Goal: Transaction & Acquisition: Purchase product/service

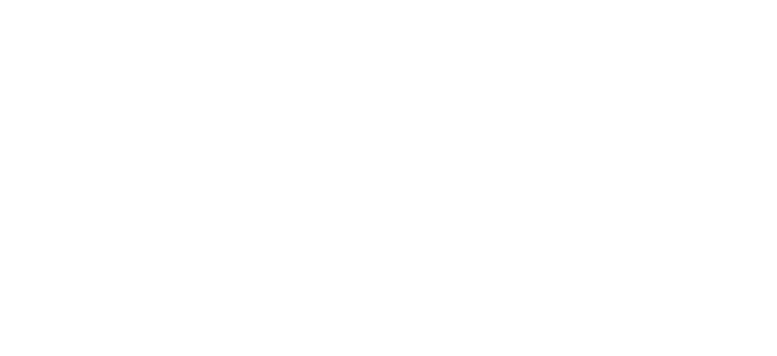
click at [551, 212] on body at bounding box center [388, 178] width 777 height 356
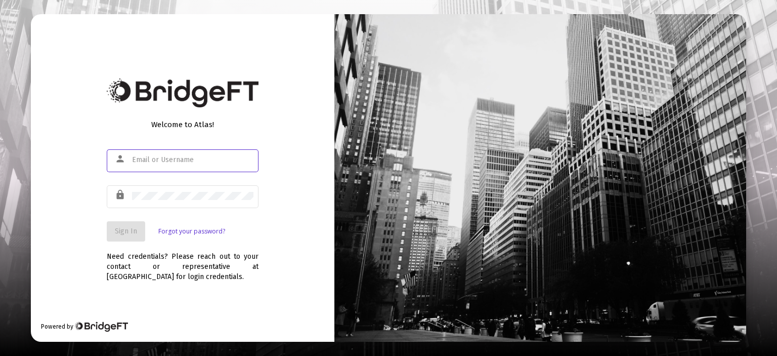
type input "[EMAIL_ADDRESS][DOMAIN_NAME]"
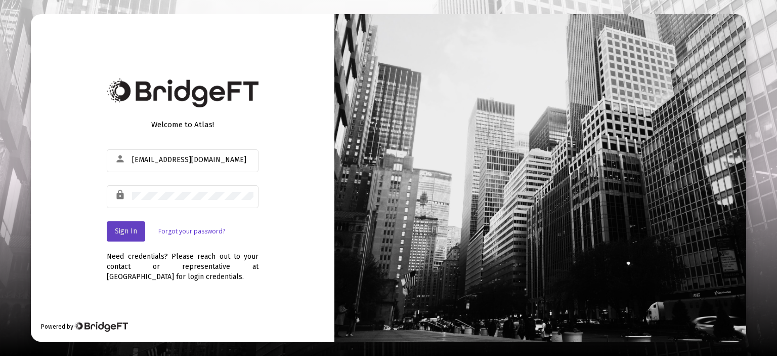
click at [127, 228] on span "Sign In" at bounding box center [126, 231] width 22 height 9
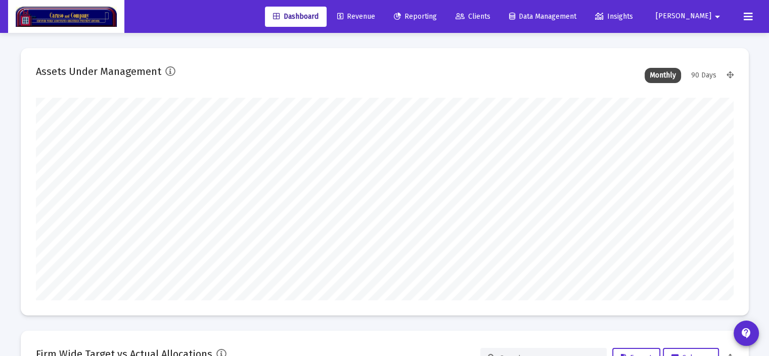
scroll to position [202, 698]
type input "[DATE]"
type input "[EMAIL_ADDRESS][DOMAIN_NAME]"
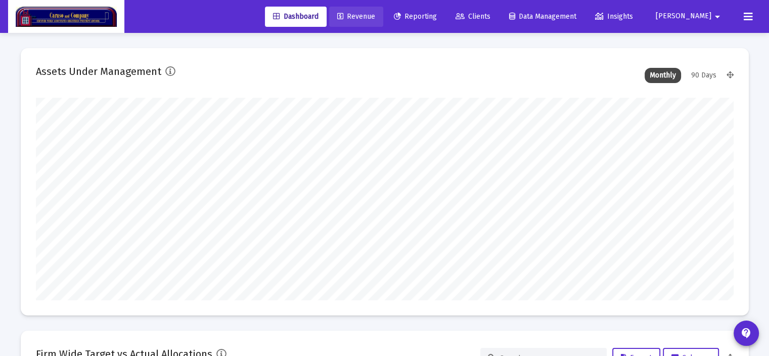
click at [375, 18] on span "Revenue" at bounding box center [356, 16] width 38 height 9
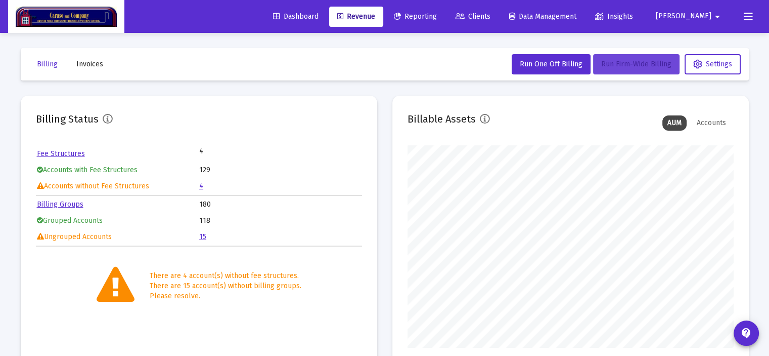
click at [616, 66] on span "Run Firm-Wide Billing" at bounding box center [636, 64] width 70 height 9
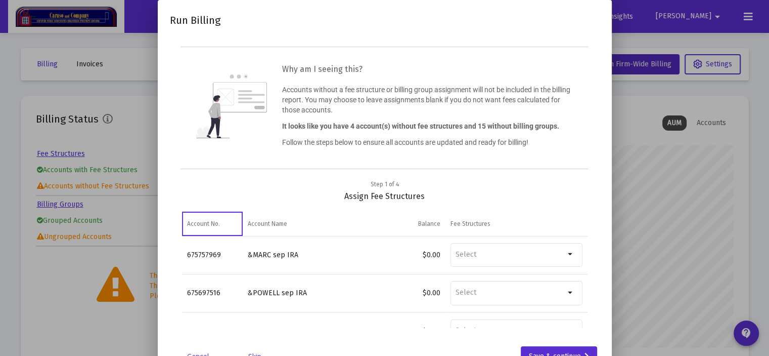
scroll to position [35, 0]
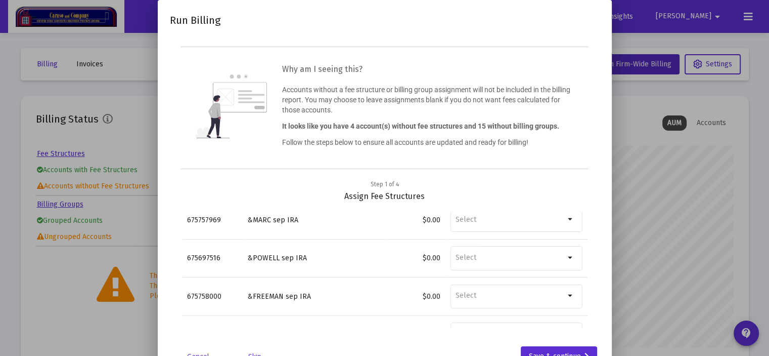
drag, startPoint x: 494, startPoint y: 67, endPoint x: 494, endPoint y: 22, distance: 45.5
click at [494, 22] on div "Run Billing Why am I seeing this? Accounts without a fee structure or billing g…" at bounding box center [385, 189] width 430 height 354
click at [538, 22] on div "Run Billing" at bounding box center [385, 24] width 430 height 24
click at [552, 352] on div "Save & continue" at bounding box center [559, 356] width 60 height 20
click at [556, 348] on div "Save & continue" at bounding box center [559, 356] width 60 height 20
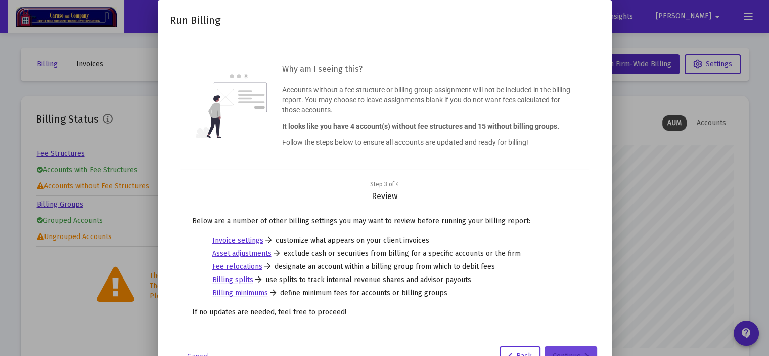
click at [579, 348] on div "Continue" at bounding box center [571, 356] width 36 height 20
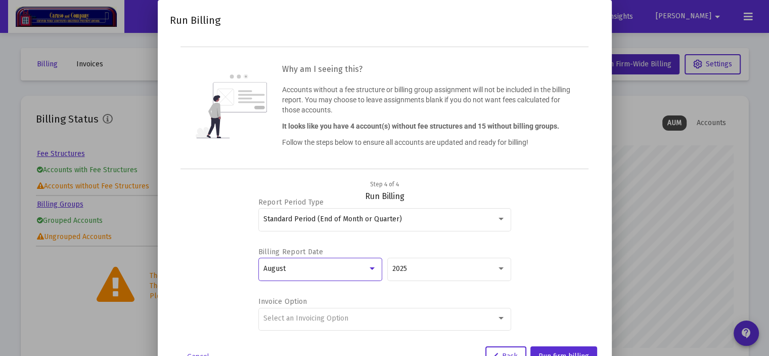
click at [372, 267] on div at bounding box center [372, 268] width 5 height 3
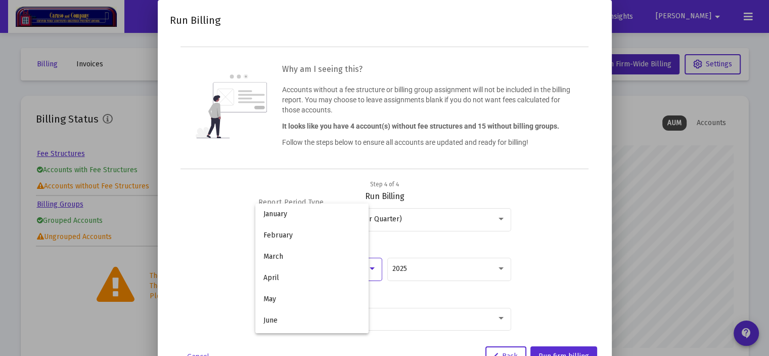
scroll to position [95, 0]
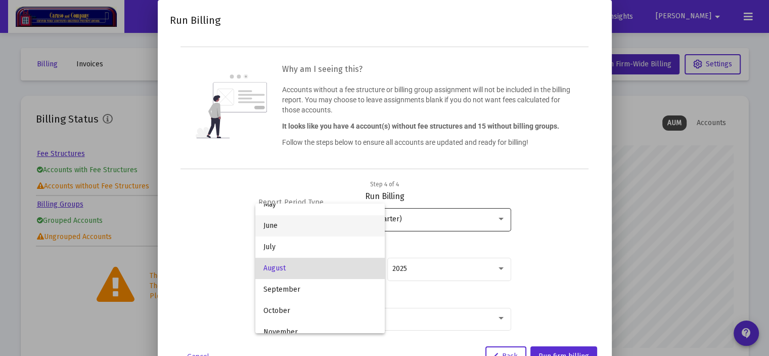
click at [337, 230] on span "June" at bounding box center [320, 225] width 113 height 21
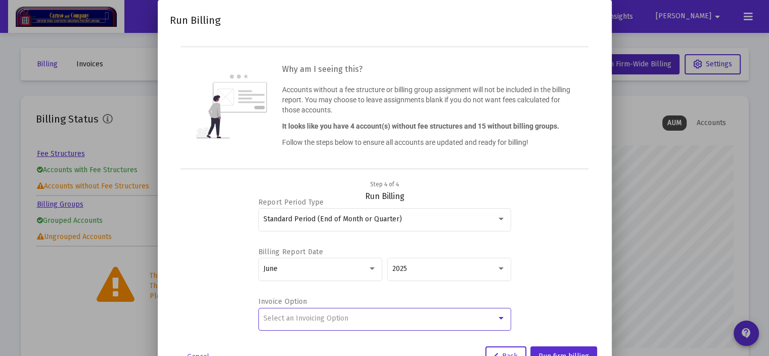
click at [500, 317] on div at bounding box center [501, 318] width 5 height 3
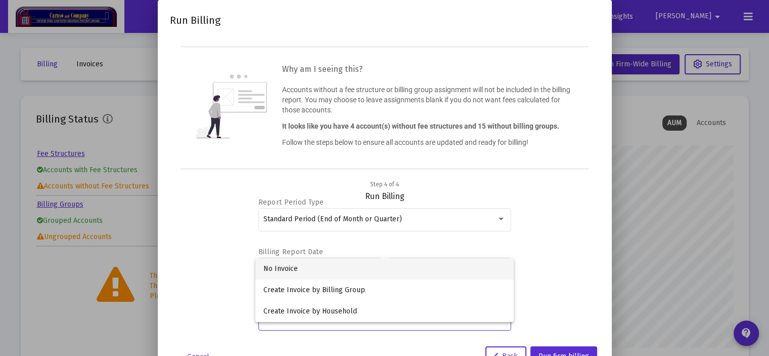
click at [581, 303] on div at bounding box center [384, 178] width 769 height 356
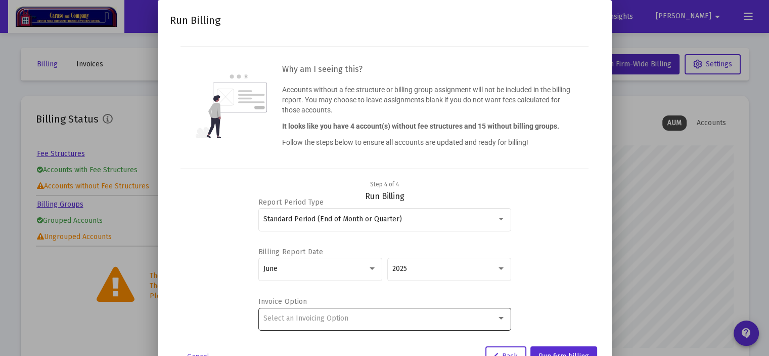
click at [491, 321] on div "Select an Invoicing Option" at bounding box center [380, 318] width 233 height 8
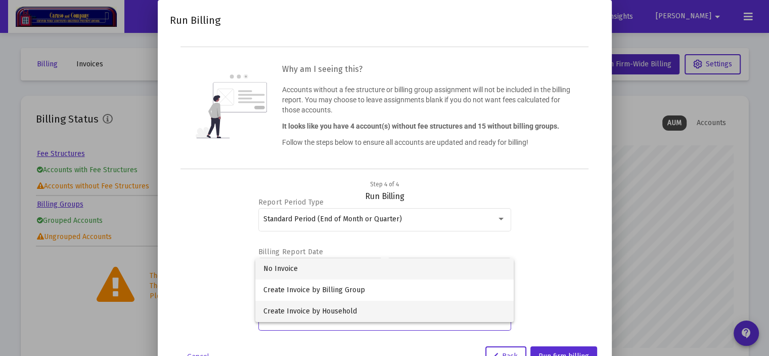
click at [316, 310] on span "Create Invoice by Household" at bounding box center [385, 310] width 242 height 21
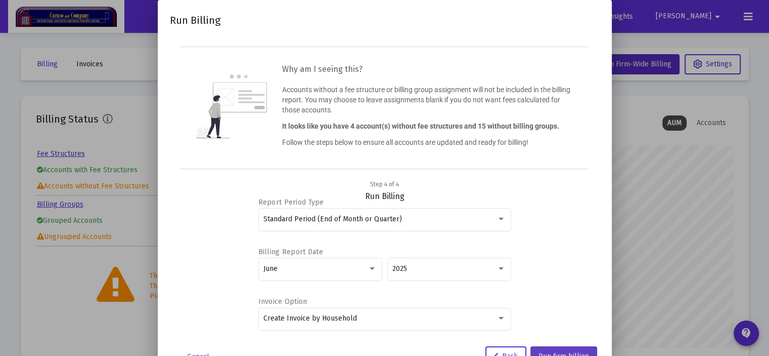
click at [561, 352] on span "Run firm billing" at bounding box center [564, 356] width 51 height 9
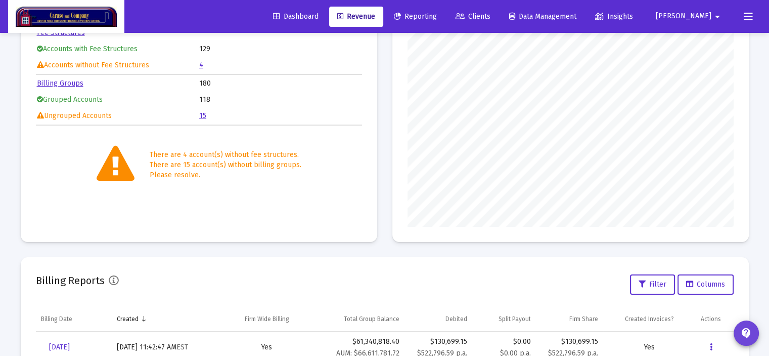
scroll to position [0, 0]
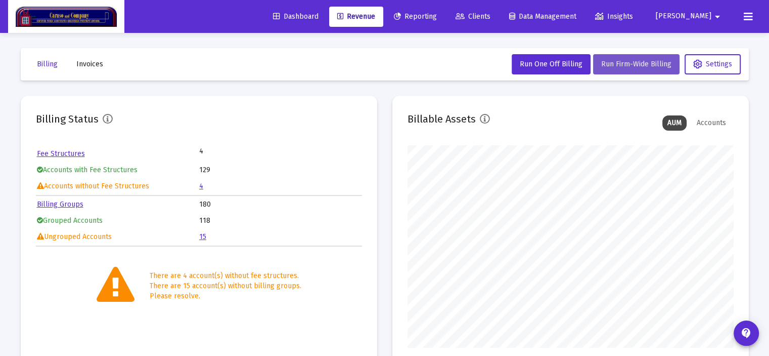
click at [644, 66] on span "Run Firm-Wide Billing" at bounding box center [636, 64] width 70 height 9
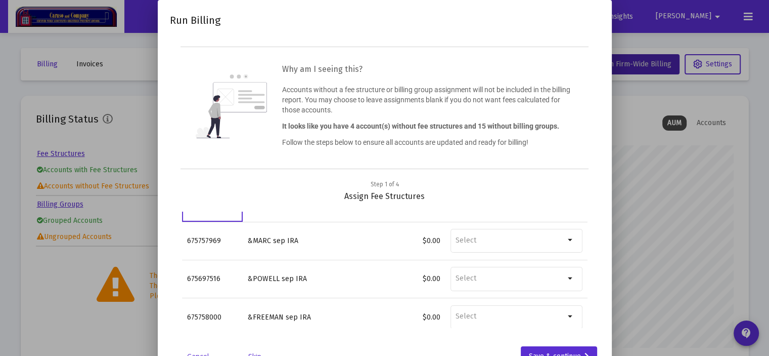
scroll to position [35, 0]
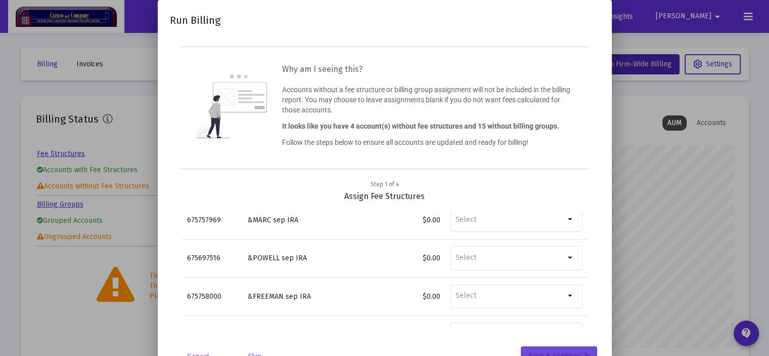
click at [547, 353] on div "Save & continue" at bounding box center [559, 356] width 60 height 20
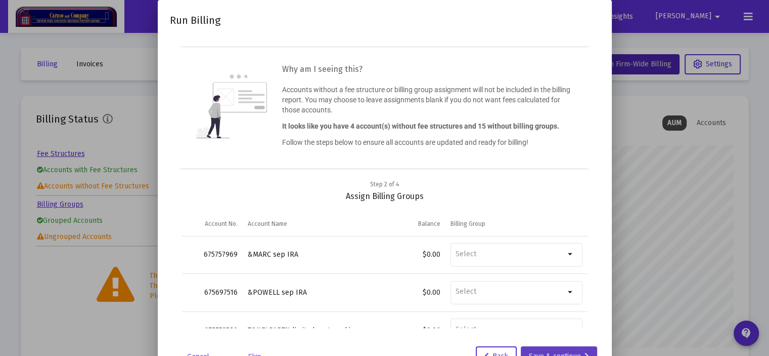
click at [568, 349] on div "Save & continue" at bounding box center [559, 356] width 60 height 20
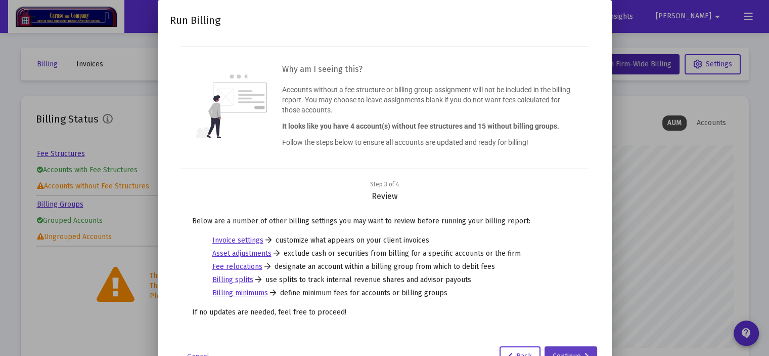
click at [567, 349] on div "Continue" at bounding box center [571, 356] width 36 height 20
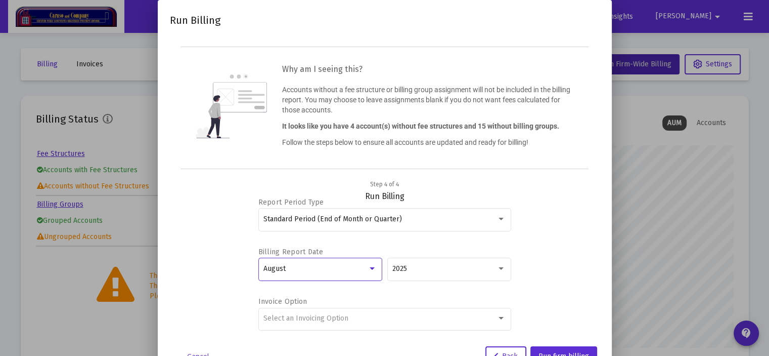
click at [376, 268] on div at bounding box center [372, 269] width 9 height 8
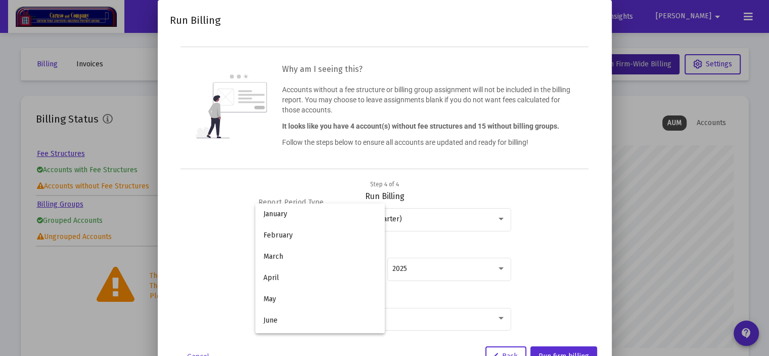
scroll to position [95, 0]
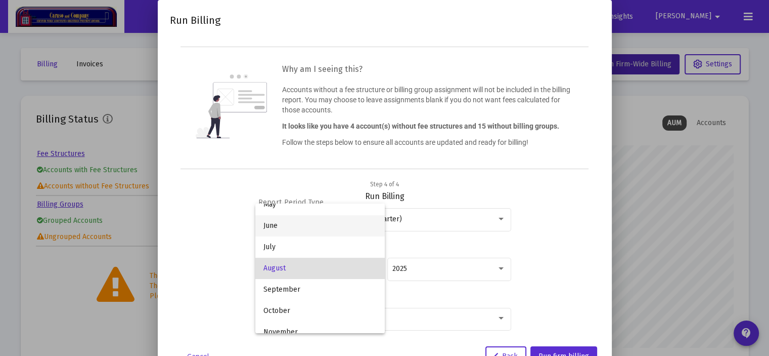
click at [348, 232] on span "June" at bounding box center [320, 225] width 113 height 21
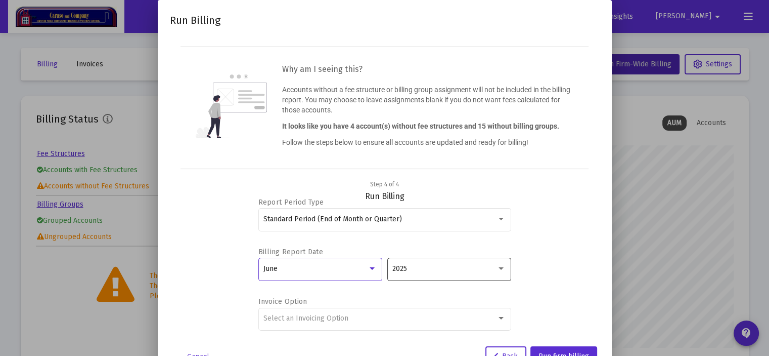
click at [434, 267] on div "2025" at bounding box center [444, 269] width 104 height 8
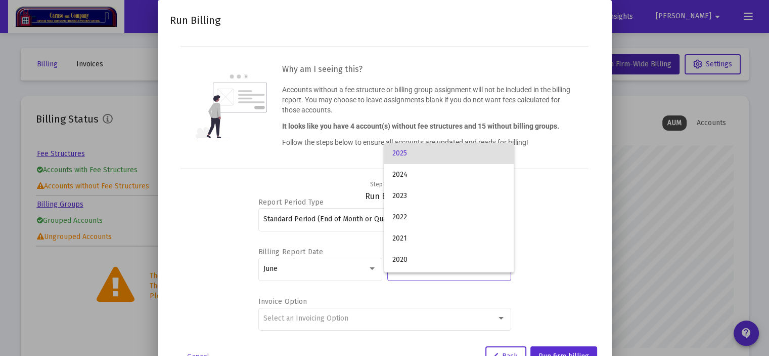
click at [468, 155] on span "2025" at bounding box center [448, 153] width 113 height 21
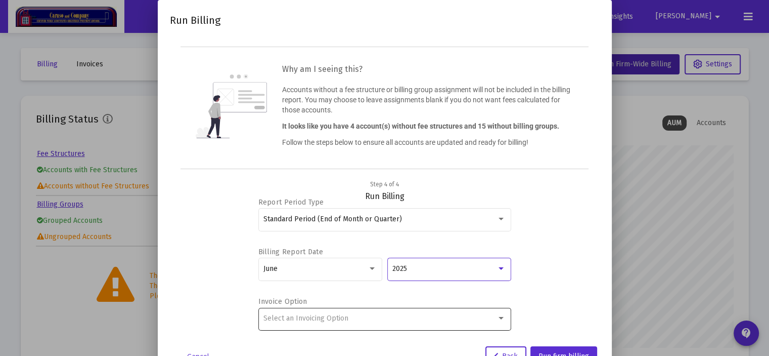
click at [404, 309] on div "Select an Invoicing Option" at bounding box center [385, 317] width 242 height 25
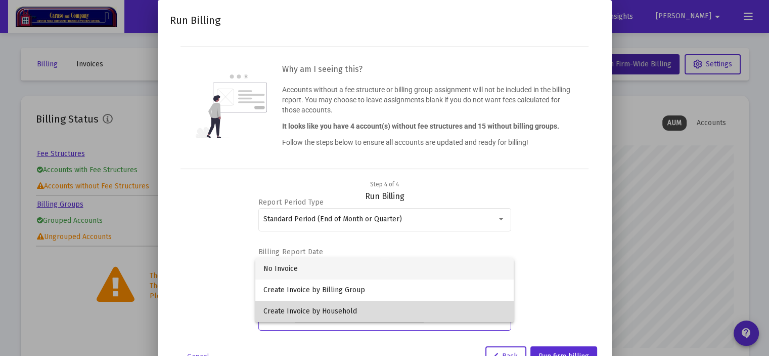
click at [340, 313] on span "Create Invoice by Household" at bounding box center [385, 310] width 242 height 21
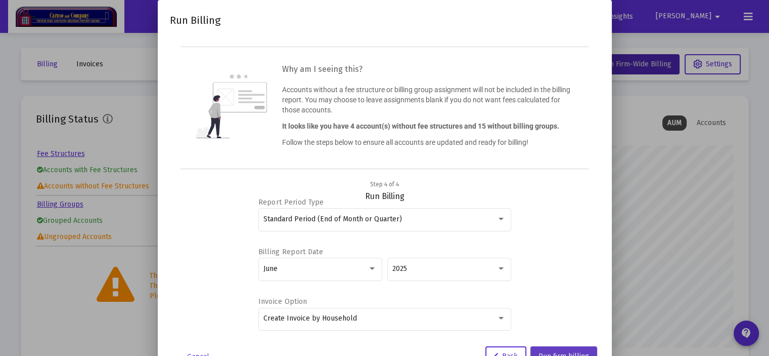
click at [576, 348] on button "Run firm billing" at bounding box center [564, 356] width 67 height 20
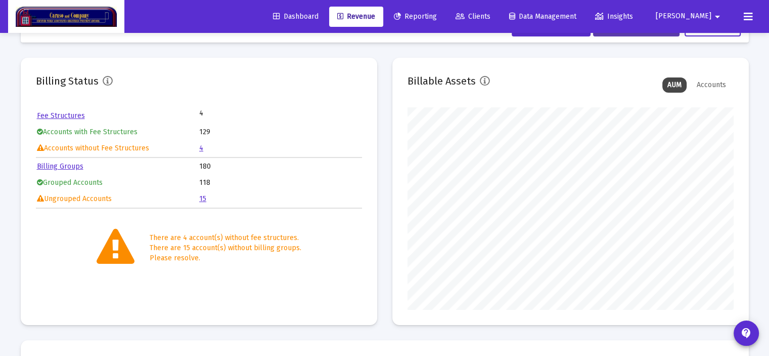
scroll to position [0, 0]
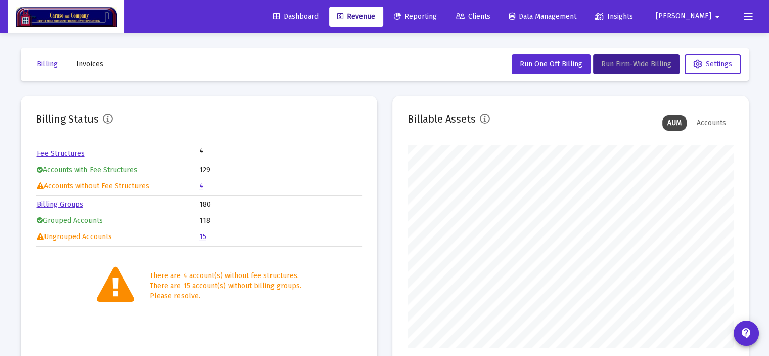
click at [710, 18] on span "Tony" at bounding box center [684, 16] width 56 height 9
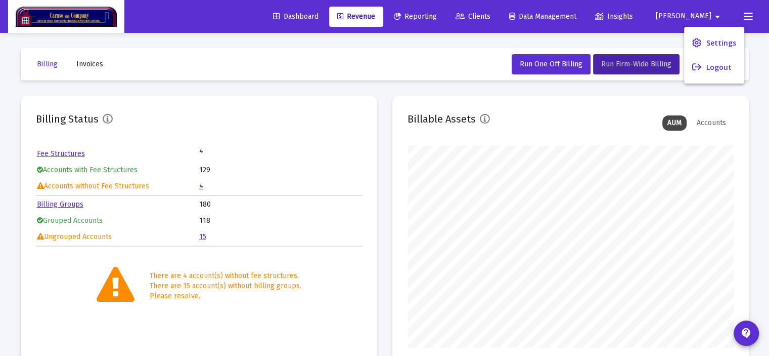
click at [744, 12] on div at bounding box center [384, 178] width 769 height 356
click at [744, 12] on icon at bounding box center [748, 17] width 9 height 12
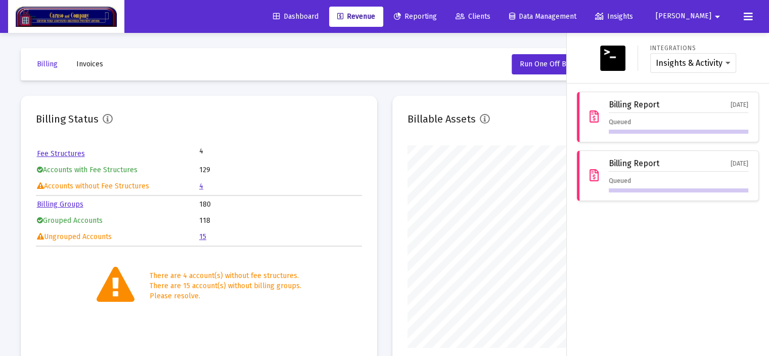
click at [427, 54] on div at bounding box center [384, 178] width 769 height 356
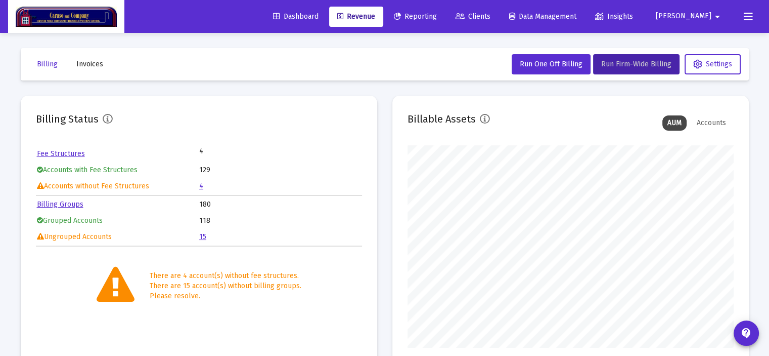
click at [708, 17] on span "Tony" at bounding box center [684, 16] width 56 height 9
click at [746, 16] on div at bounding box center [384, 178] width 769 height 356
click at [746, 16] on icon at bounding box center [748, 17] width 9 height 12
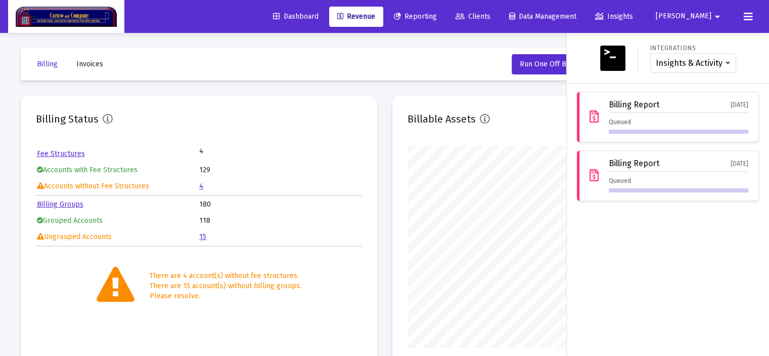
click at [679, 236] on div "Integrations Insights & Activity Wealthbox Billing Report Sep 2, 2025 Queued Bi…" at bounding box center [668, 194] width 202 height 323
click at [680, 234] on div "Integrations Insights & Activity Wealthbox Billing Report Sep 2, 2025 Queued Bi…" at bounding box center [668, 194] width 202 height 323
click at [444, 68] on div at bounding box center [384, 178] width 769 height 356
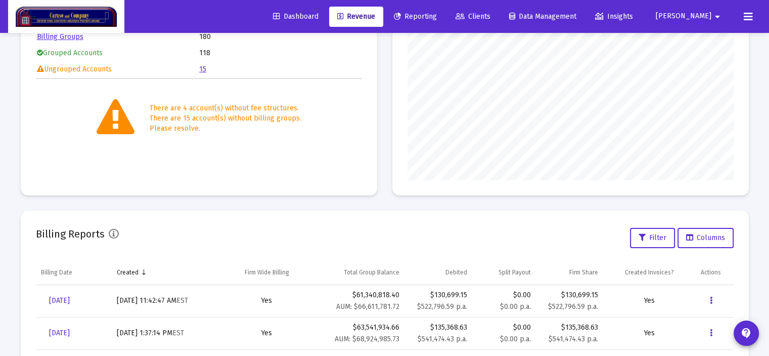
scroll to position [152, 0]
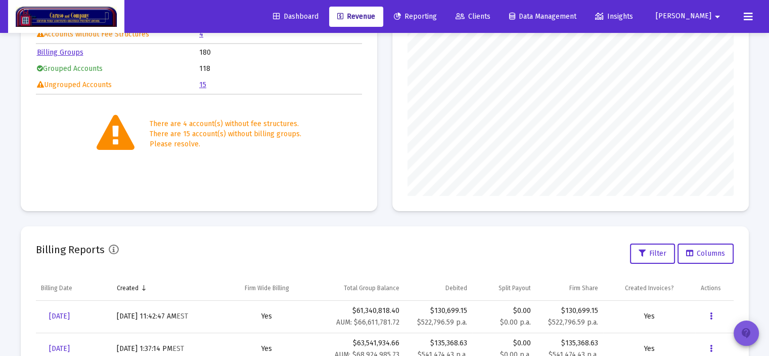
click at [747, 332] on mat-icon "contact_support" at bounding box center [746, 333] width 12 height 12
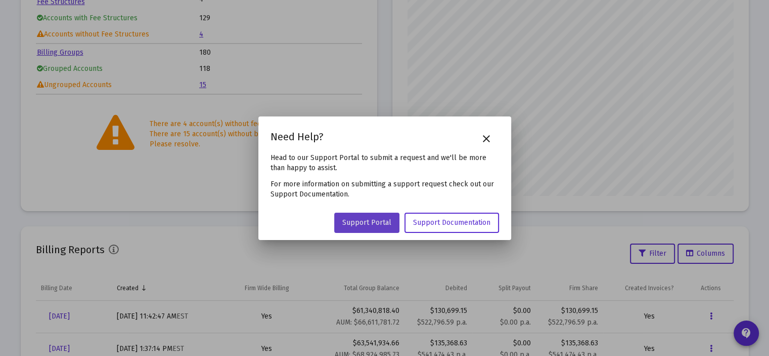
click at [371, 227] on link "Support Portal" at bounding box center [366, 222] width 65 height 20
click at [489, 138] on mat-icon "close" at bounding box center [486, 139] width 12 height 12
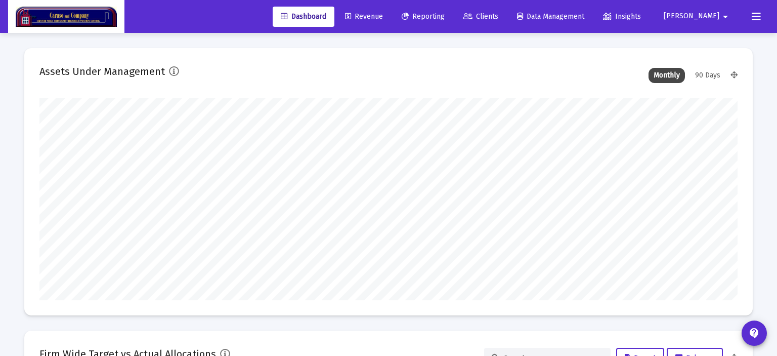
type input "[DATE]"
type input "[EMAIL_ADDRESS][DOMAIN_NAME]"
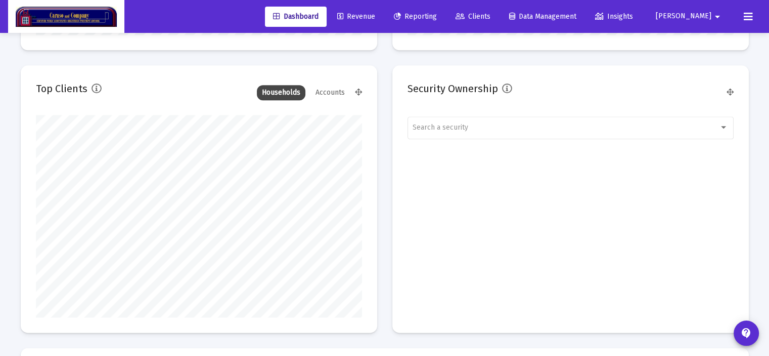
scroll to position [1076, 0]
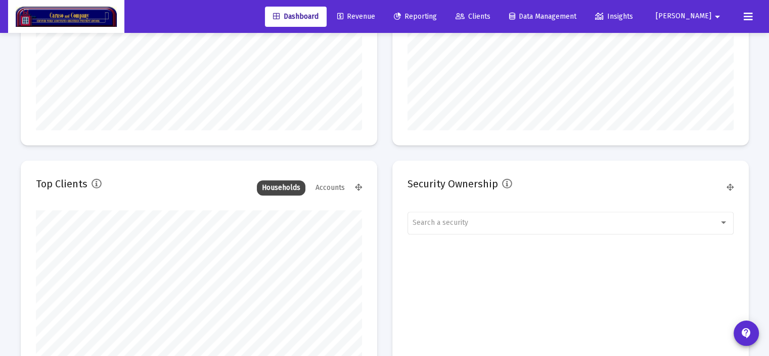
click at [375, 16] on span "Revenue" at bounding box center [356, 16] width 38 height 9
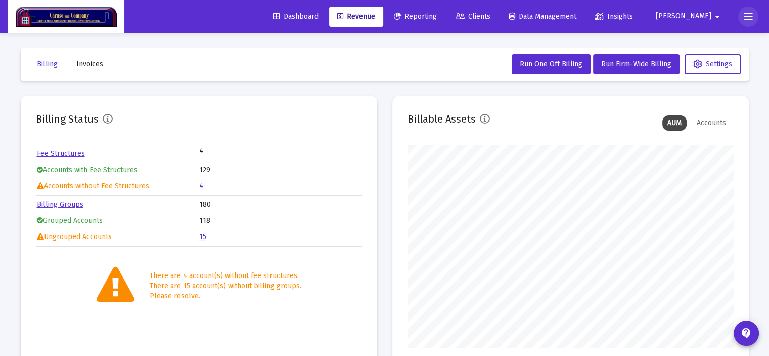
click at [752, 17] on icon at bounding box center [748, 17] width 9 height 12
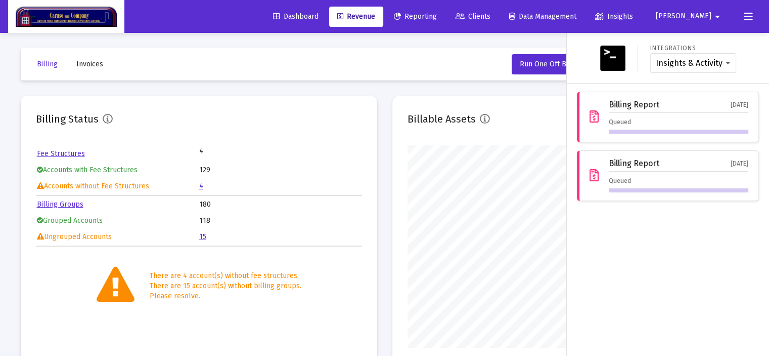
click at [595, 117] on icon at bounding box center [594, 117] width 9 height 12
click at [655, 115] on div "Billing Report Sep 2, 2025 Queued" at bounding box center [679, 116] width 140 height 33
click at [678, 243] on div "Integrations Insights & Activity Wealthbox Billing Report Sep 2, 2025 Queued Bi…" at bounding box center [668, 194] width 202 height 323
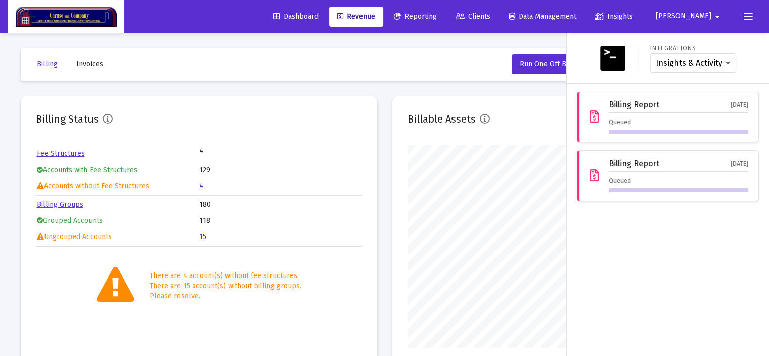
click at [751, 57] on div "Integrations Insights & Activity Wealthbox" at bounding box center [668, 58] width 194 height 34
click at [614, 50] on img at bounding box center [612, 58] width 25 height 25
click at [690, 59] on select "Insights & Activity Wealthbox" at bounding box center [693, 63] width 75 height 9
click at [719, 48] on div "Integrations Insights & Activity Wealthbox" at bounding box center [693, 58] width 86 height 30
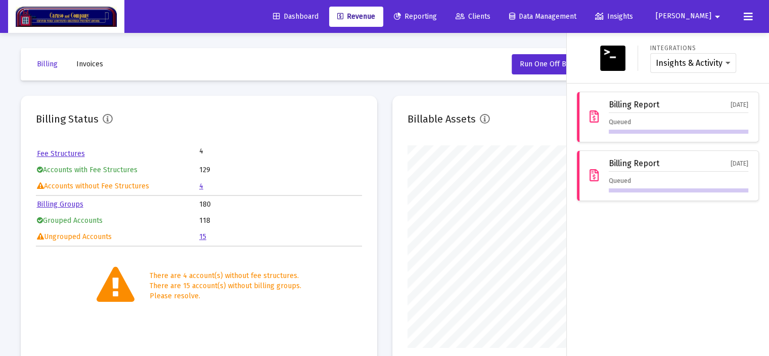
click at [472, 49] on div at bounding box center [384, 178] width 769 height 356
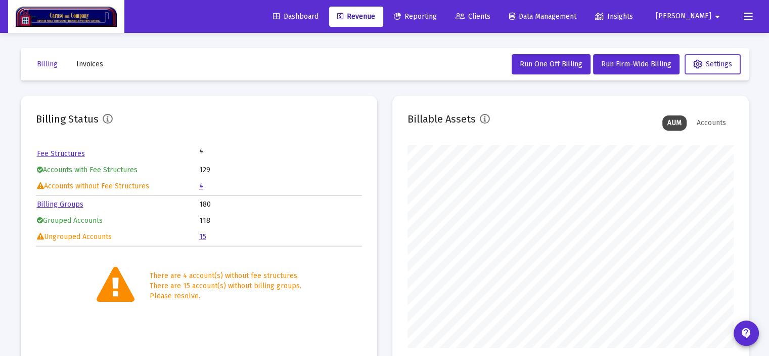
click at [700, 64] on icon at bounding box center [697, 64] width 9 height 9
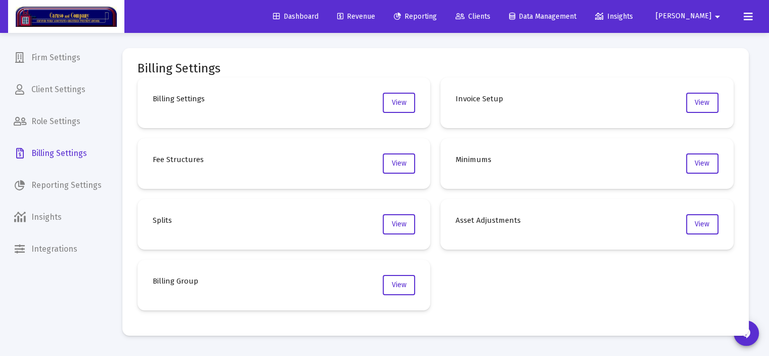
click at [744, 20] on icon at bounding box center [748, 17] width 9 height 12
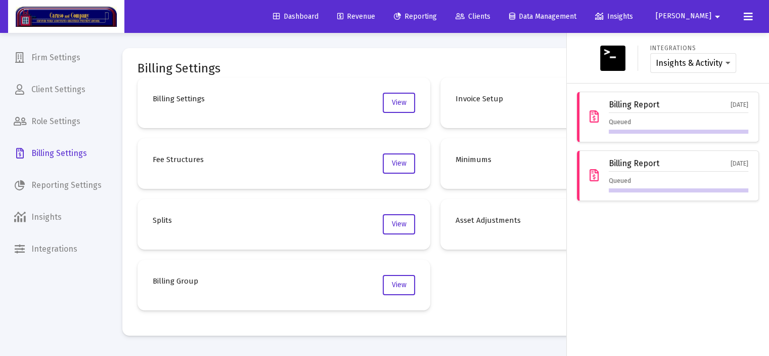
click at [375, 14] on span "Revenue" at bounding box center [356, 16] width 38 height 9
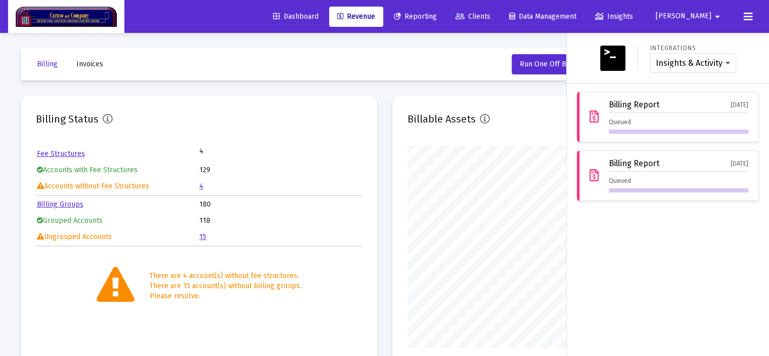
scroll to position [202, 326]
click at [747, 19] on icon at bounding box center [748, 17] width 9 height 12
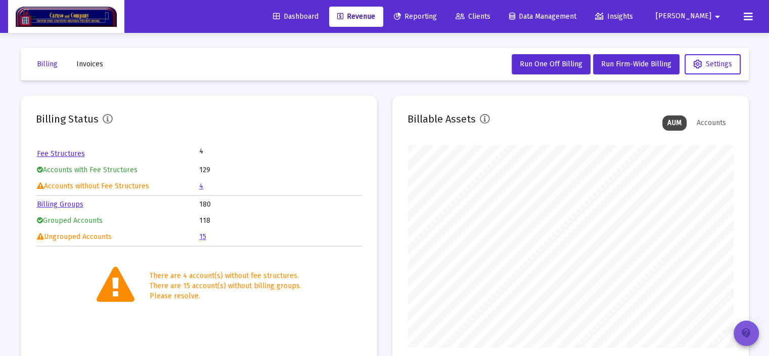
click at [748, 333] on mat-icon "contact_support" at bounding box center [746, 333] width 12 height 12
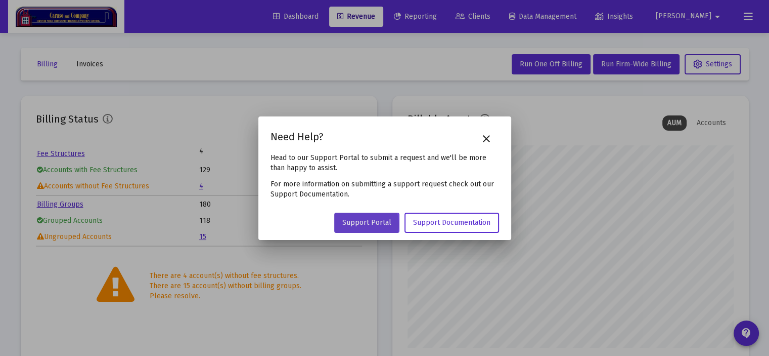
click at [368, 224] on span "Support Portal" at bounding box center [366, 222] width 49 height 9
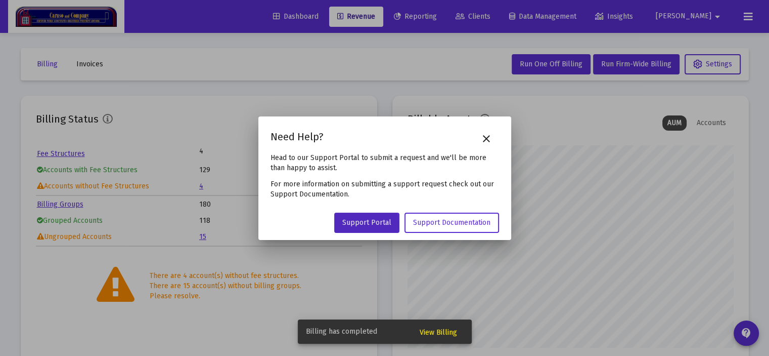
click at [488, 137] on mat-icon "close" at bounding box center [486, 139] width 12 height 12
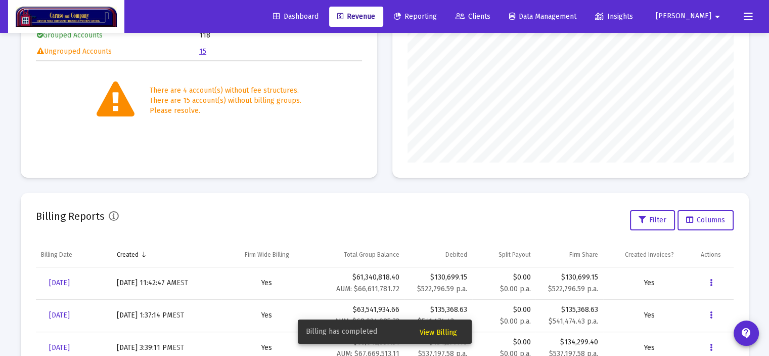
scroll to position [202, 0]
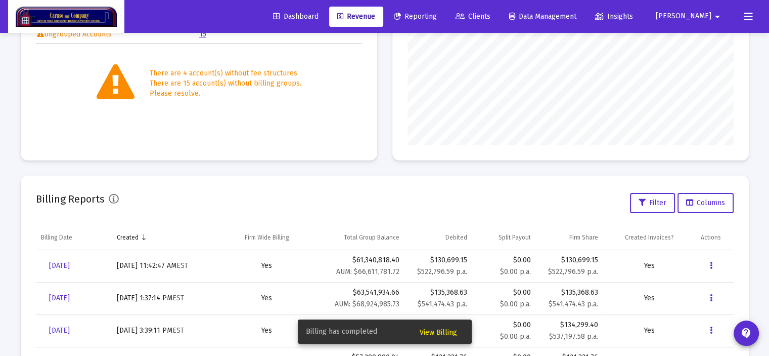
click at [435, 330] on span "View Billing" at bounding box center [438, 332] width 37 height 9
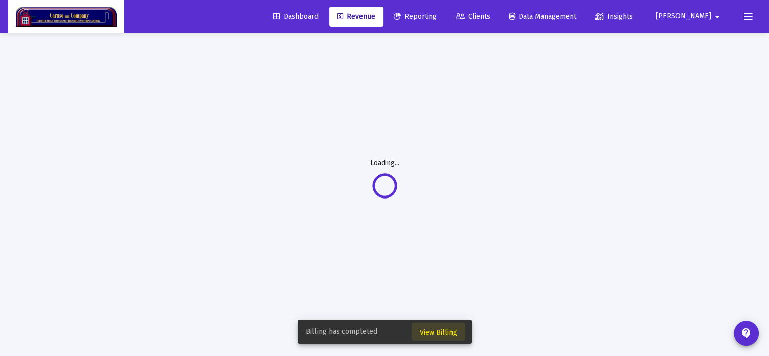
scroll to position [32, 0]
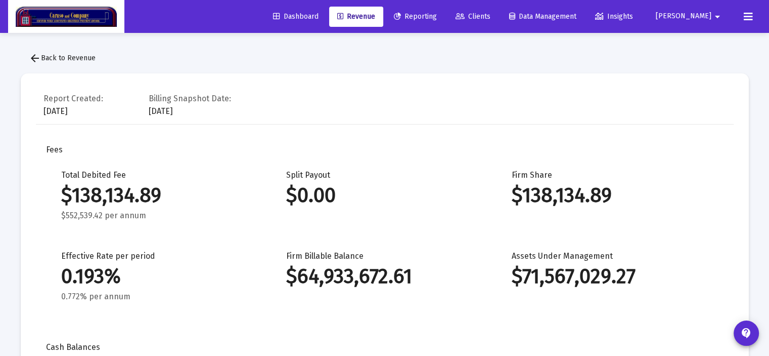
click at [83, 56] on span "arrow_back Back to Revenue" at bounding box center [62, 58] width 67 height 9
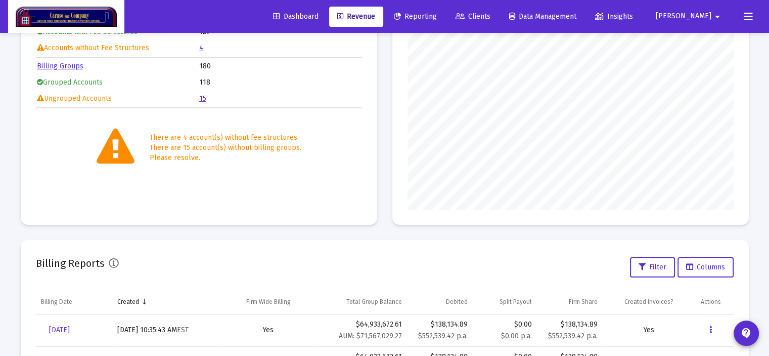
scroll to position [202, 0]
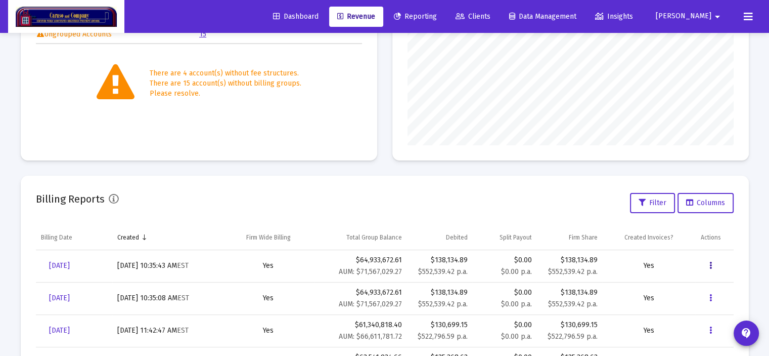
click at [712, 264] on icon "Data grid" at bounding box center [711, 265] width 3 height 12
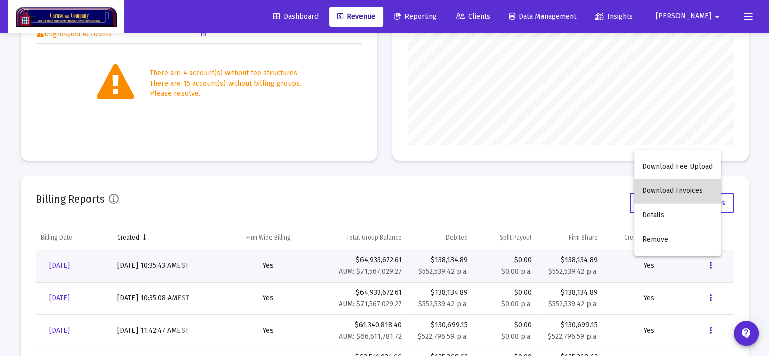
click at [681, 187] on button "Download Invoices" at bounding box center [677, 191] width 87 height 24
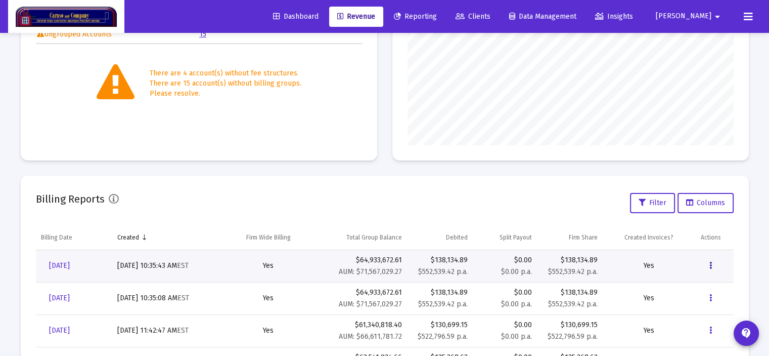
click at [712, 266] on icon "Data grid" at bounding box center [711, 265] width 3 height 12
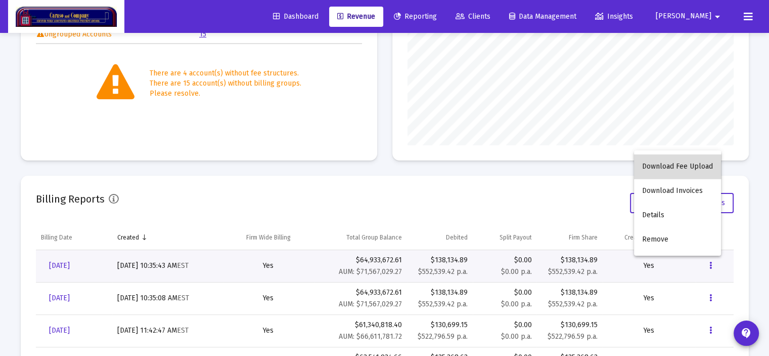
click at [686, 169] on button "Download Fee Upload" at bounding box center [677, 166] width 87 height 24
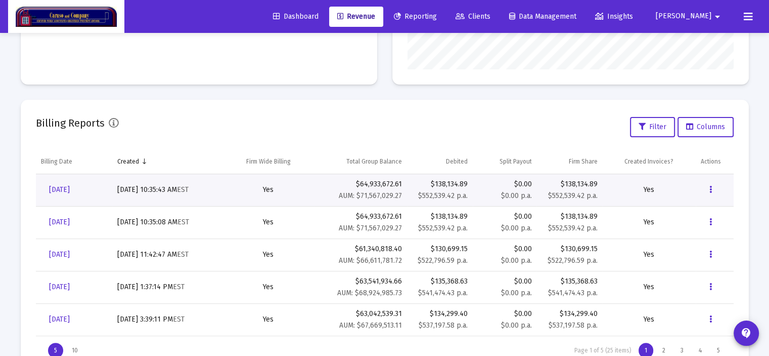
scroll to position [303, 0]
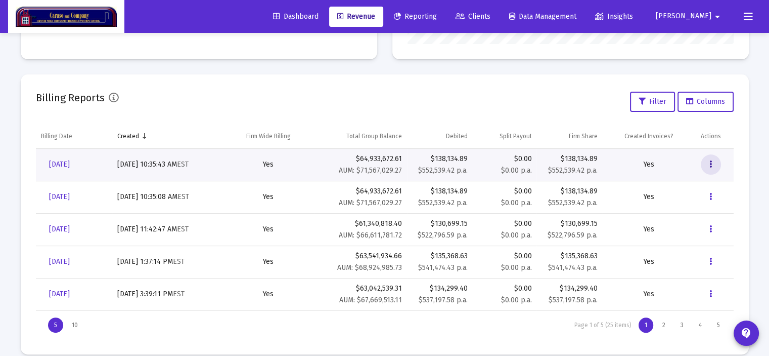
click at [708, 162] on button "Data grid" at bounding box center [711, 164] width 20 height 20
click at [582, 96] on div at bounding box center [384, 178] width 769 height 356
click at [710, 162] on icon "Data grid" at bounding box center [711, 164] width 3 height 12
click at [680, 239] on button "Details" at bounding box center [677, 239] width 87 height 24
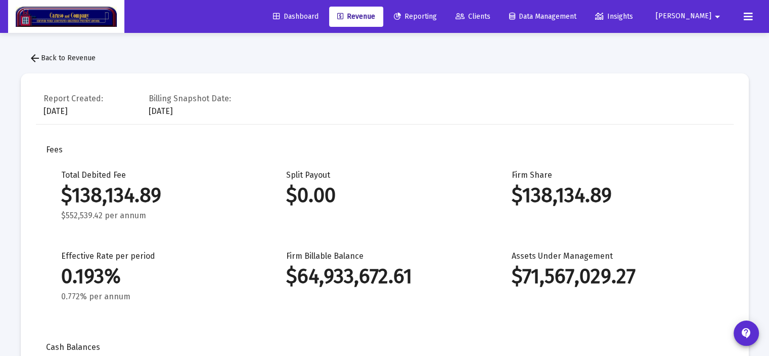
scroll to position [1230, 0]
click at [51, 60] on span "arrow_back Back to Revenue" at bounding box center [62, 58] width 67 height 9
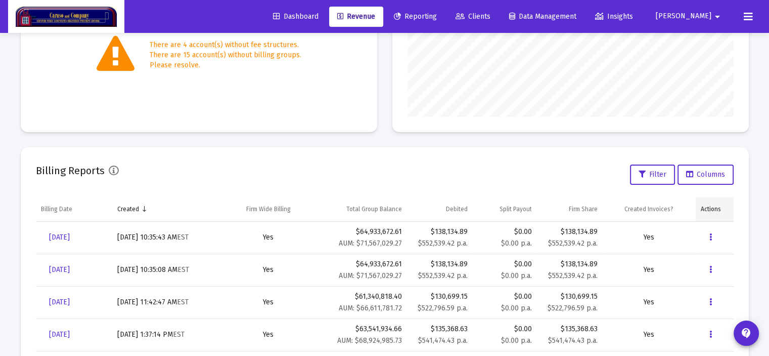
scroll to position [253, 0]
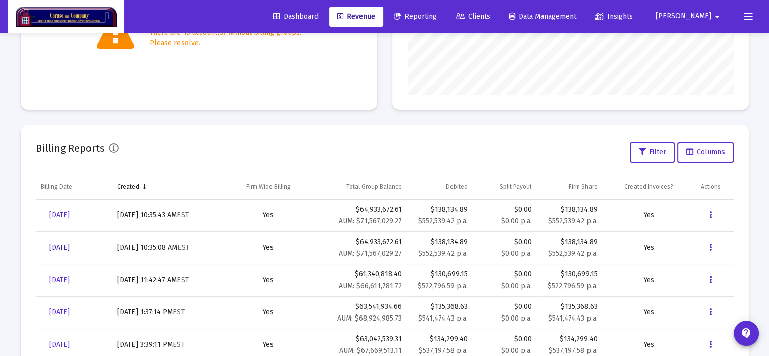
click at [69, 247] on span "Jun 30, 2025" at bounding box center [59, 247] width 21 height 9
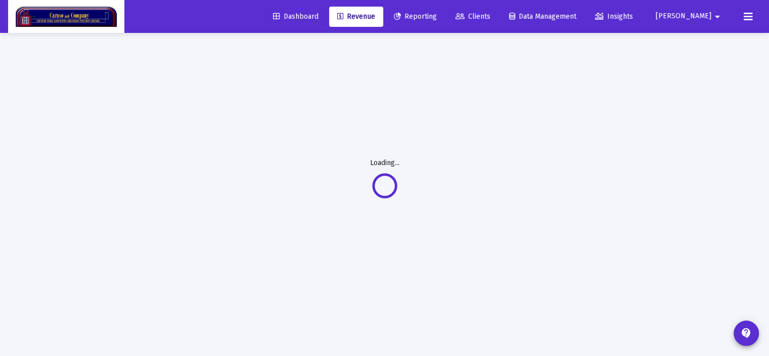
scroll to position [32, 0]
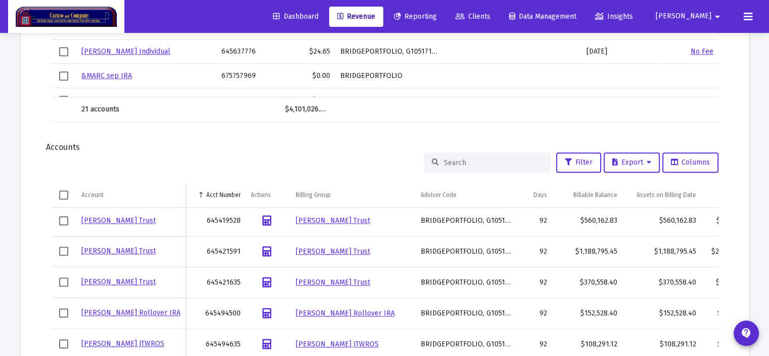
scroll to position [1044, 0]
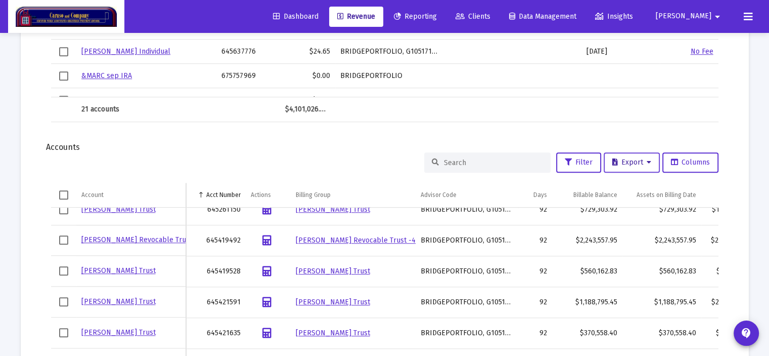
click at [636, 159] on span "Export" at bounding box center [631, 162] width 39 height 9
click at [619, 186] on button "Export All Rows" at bounding box center [635, 186] width 69 height 24
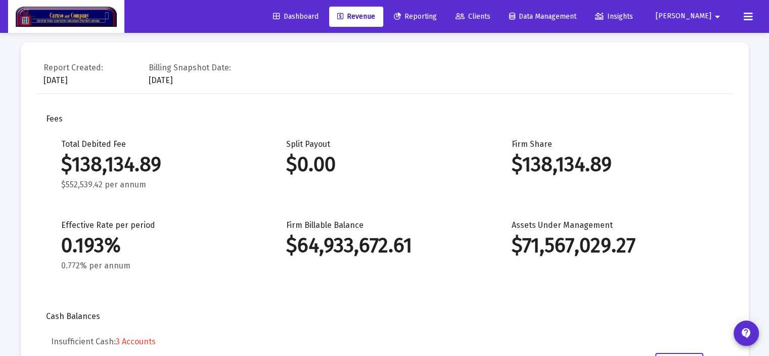
scroll to position [0, 0]
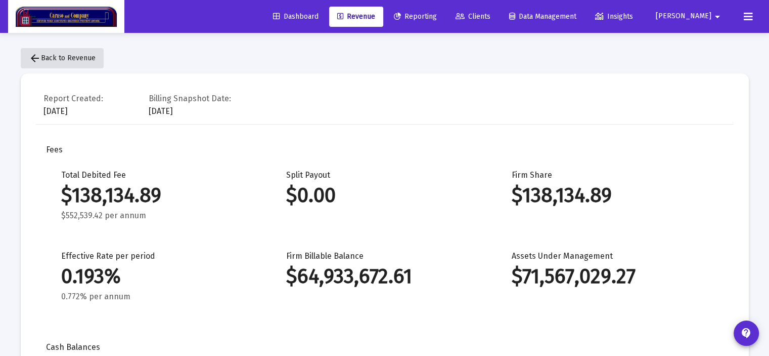
click at [70, 55] on span "arrow_back Back to Revenue" at bounding box center [62, 58] width 67 height 9
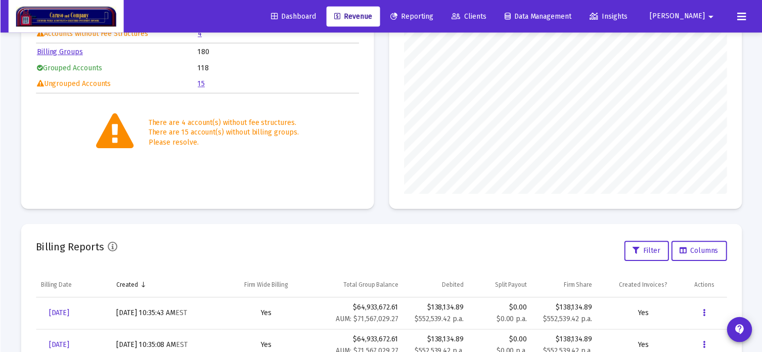
scroll to position [253, 0]
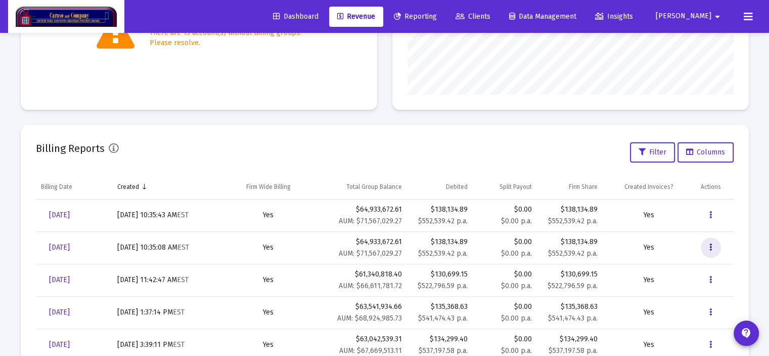
click at [710, 246] on icon "Data grid" at bounding box center [711, 247] width 3 height 12
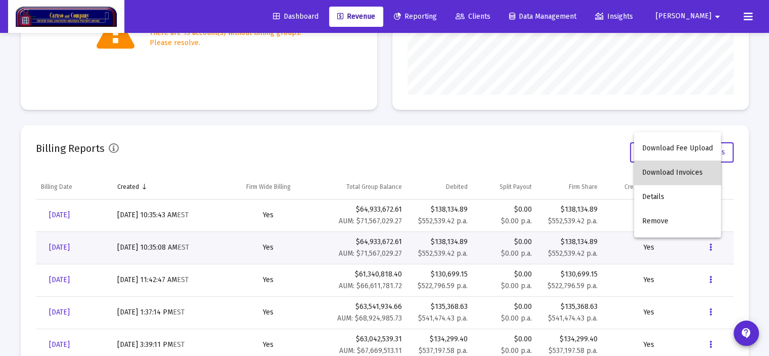
click at [679, 171] on button "Download Invoices" at bounding box center [677, 172] width 87 height 24
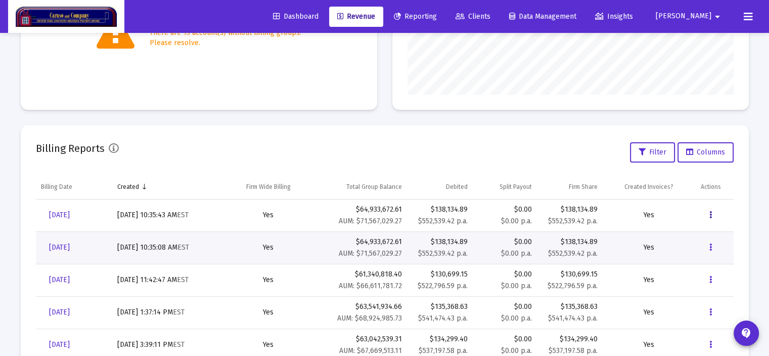
click at [712, 212] on icon "Data grid" at bounding box center [711, 215] width 3 height 12
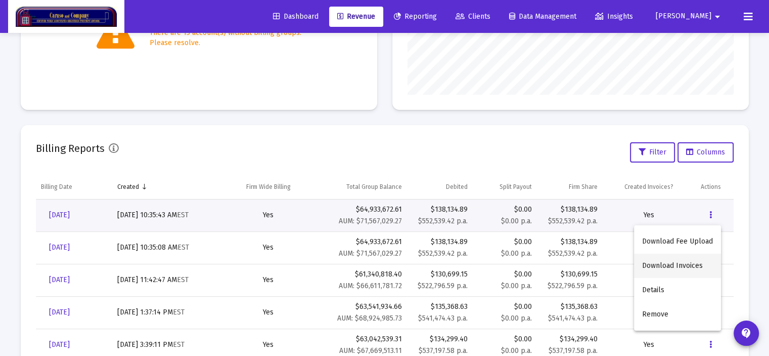
click at [672, 267] on button "Download Invoices" at bounding box center [677, 265] width 87 height 24
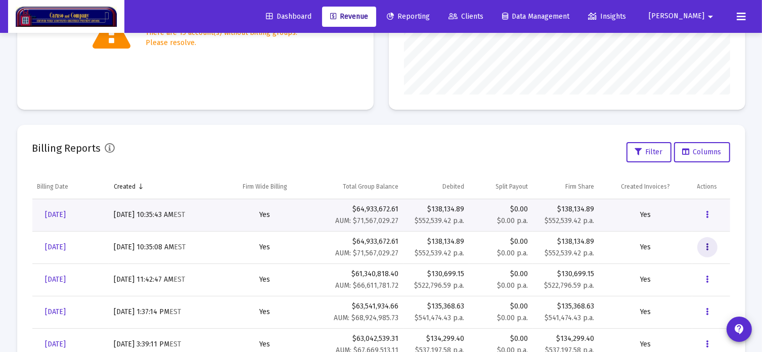
click at [708, 246] on icon "Data grid" at bounding box center [707, 247] width 3 height 12
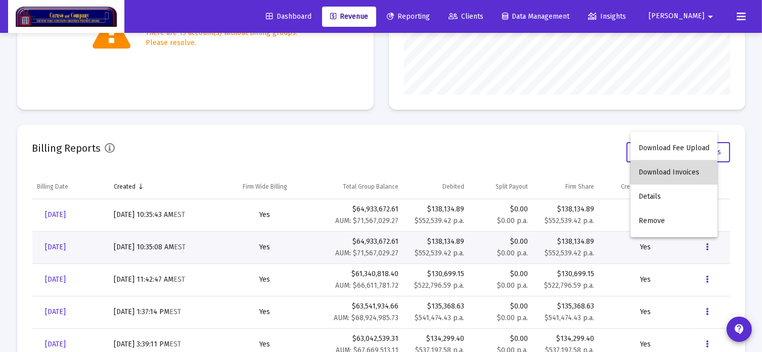
click at [676, 171] on button "Download Invoices" at bounding box center [674, 172] width 87 height 24
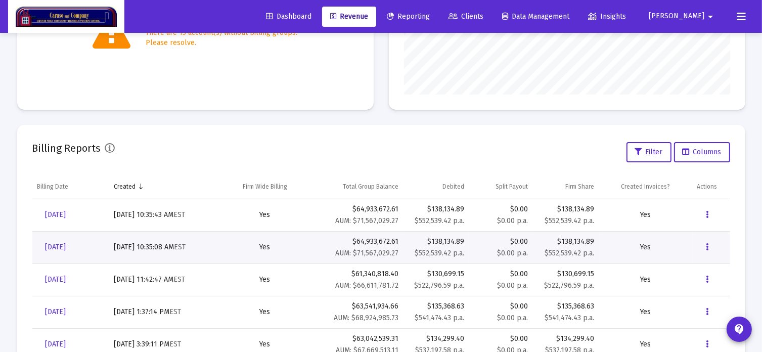
click at [740, 13] on icon at bounding box center [741, 17] width 9 height 12
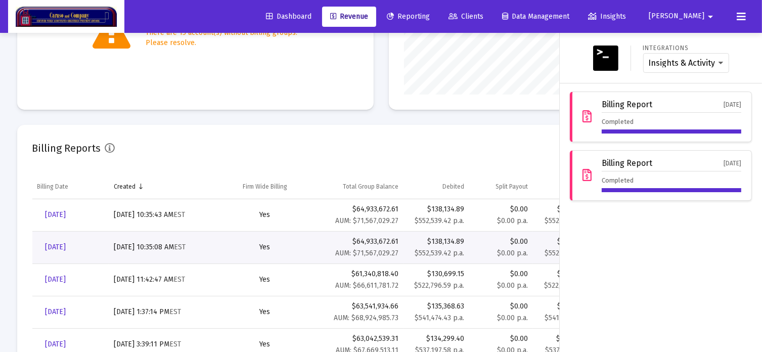
click at [741, 16] on icon at bounding box center [741, 17] width 9 height 12
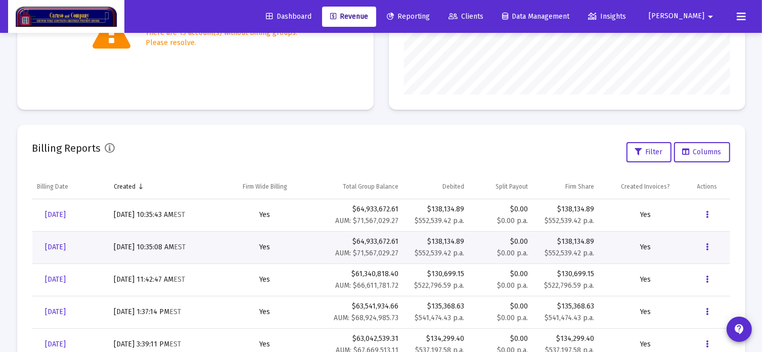
click at [697, 16] on span "Tony" at bounding box center [677, 16] width 56 height 9
click at [702, 65] on button "Logout" at bounding box center [708, 67] width 60 height 24
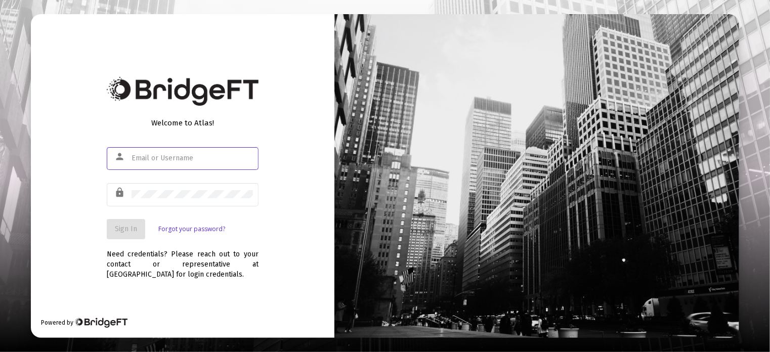
type input "[EMAIL_ADDRESS][DOMAIN_NAME]"
